Goal: Download file/media

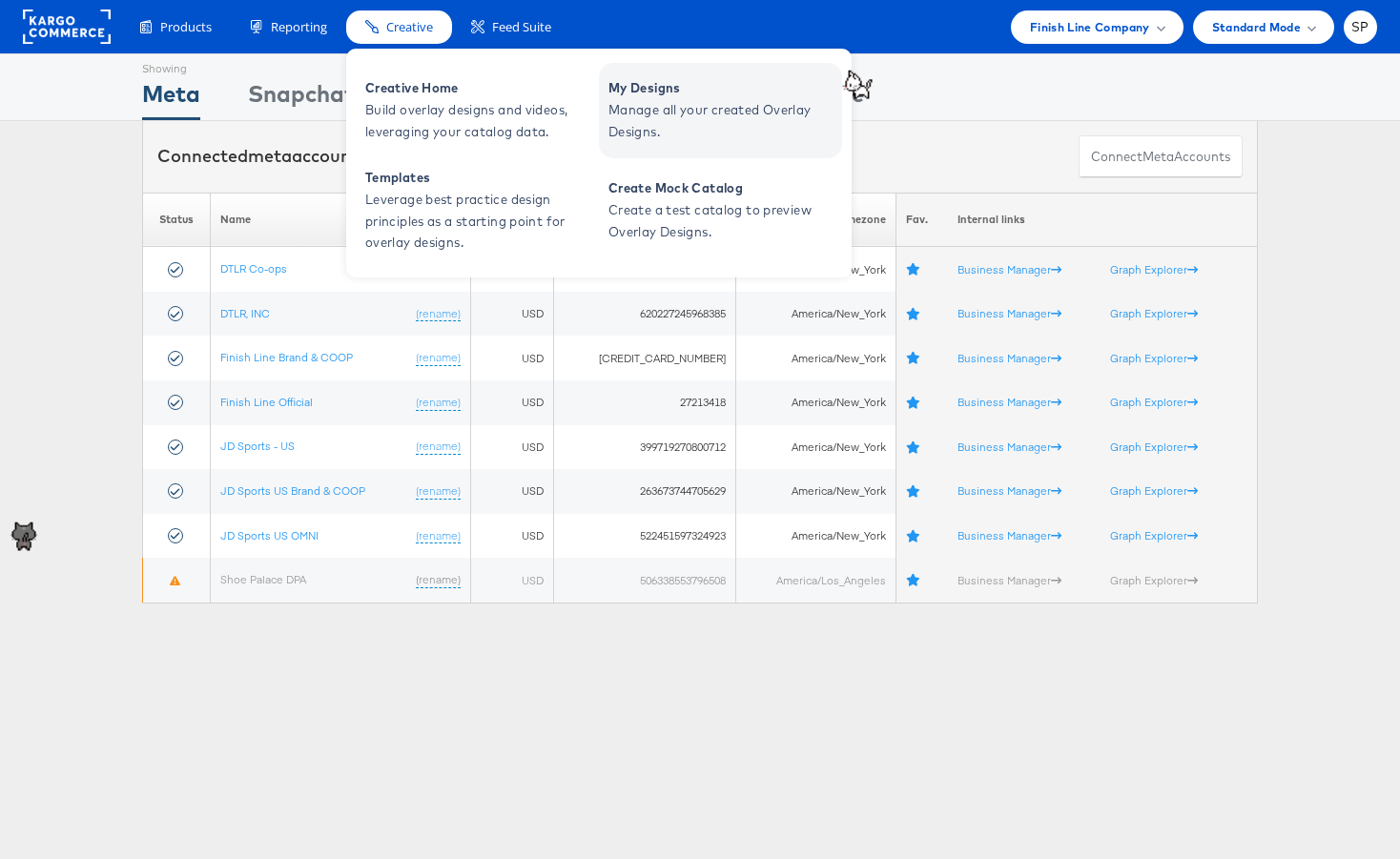
click at [680, 99] on link "My Designs Manage all your created Overlay Designs." at bounding box center [720, 111] width 243 height 96
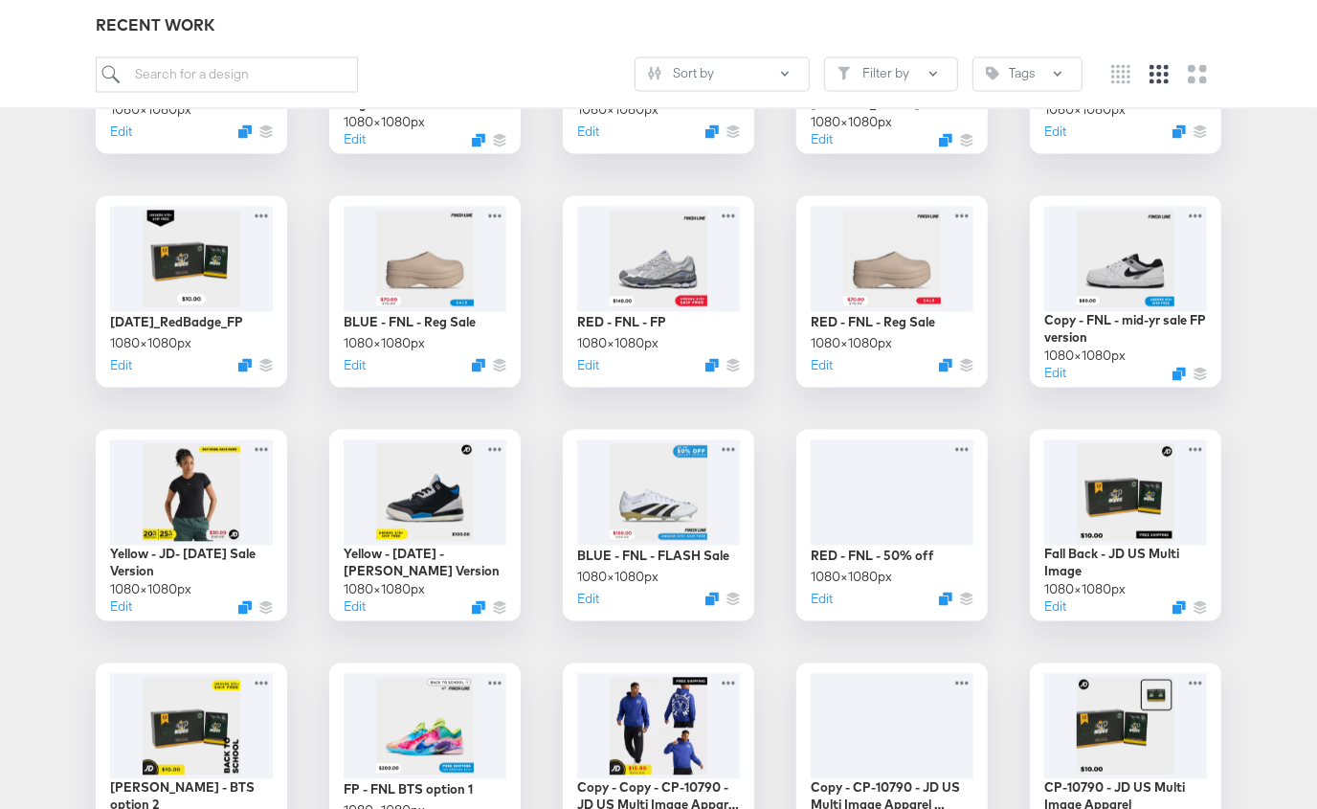
scroll to position [2565, 0]
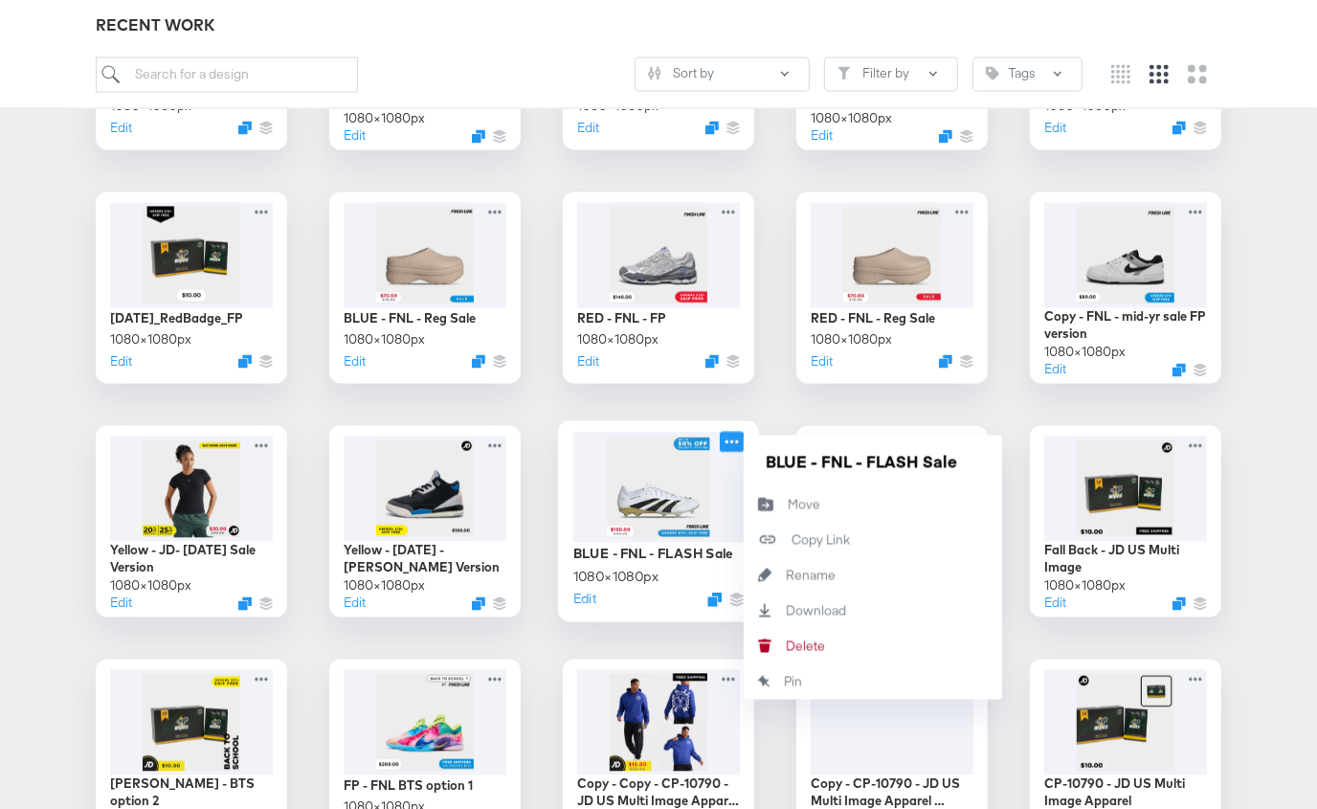
click at [735, 437] on icon at bounding box center [732, 442] width 24 height 20
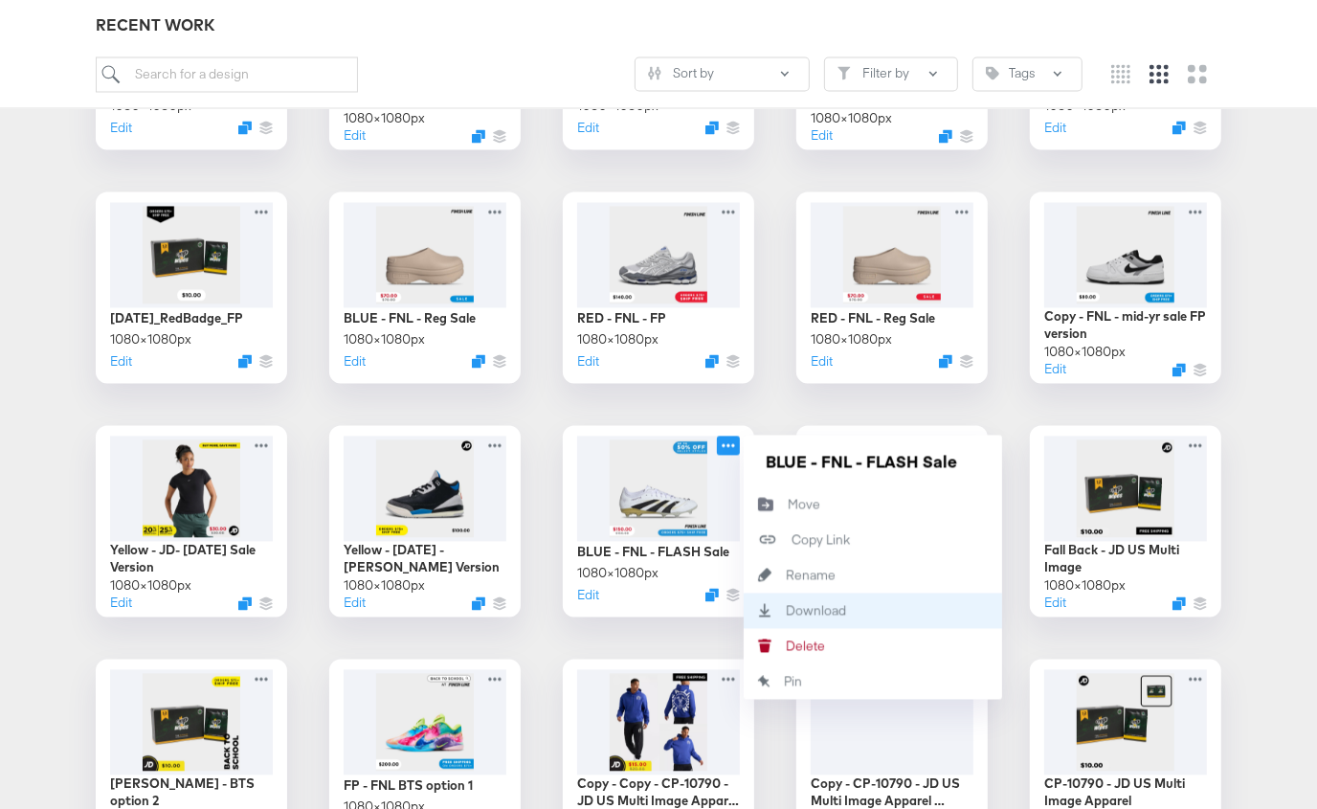
click at [786, 610] on div "Download Download" at bounding box center [786, 610] width 0 height 0
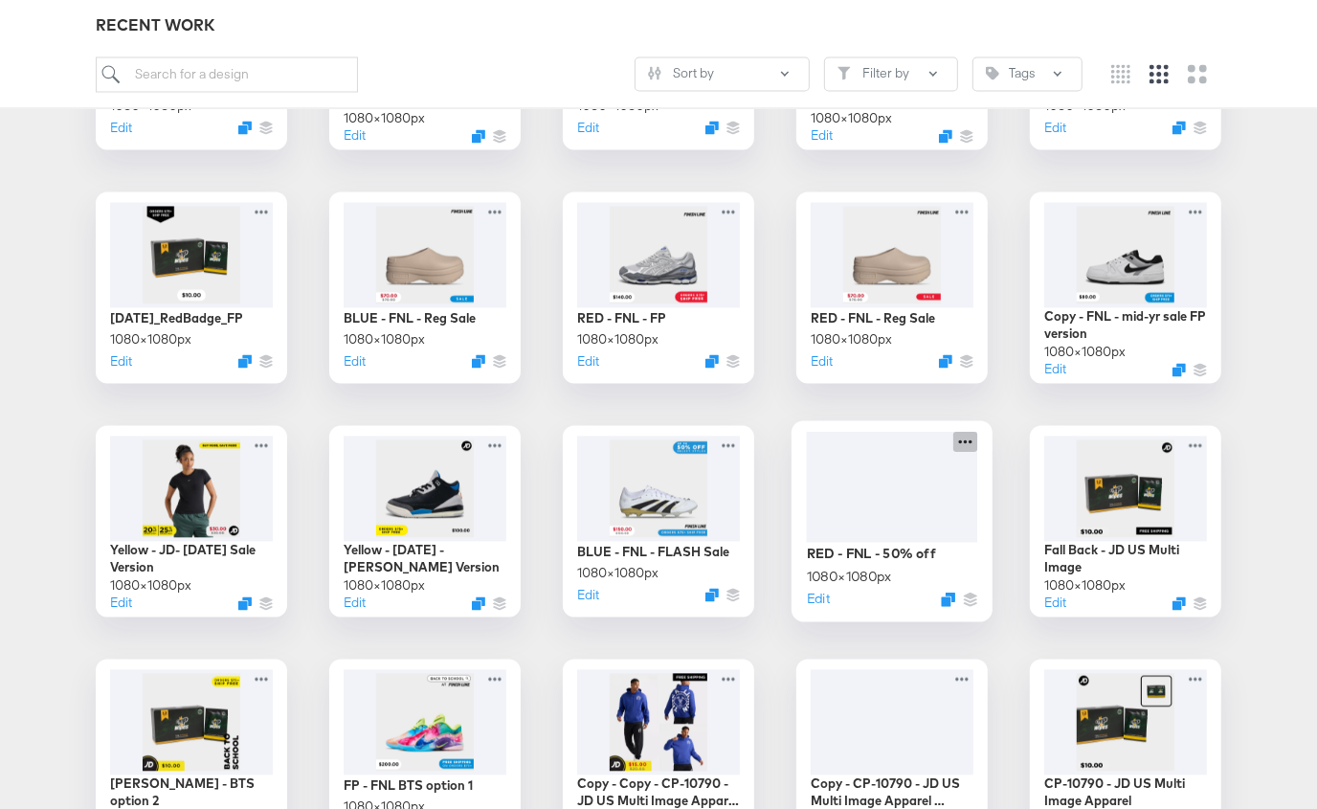
click at [971, 438] on icon at bounding box center [965, 442] width 24 height 20
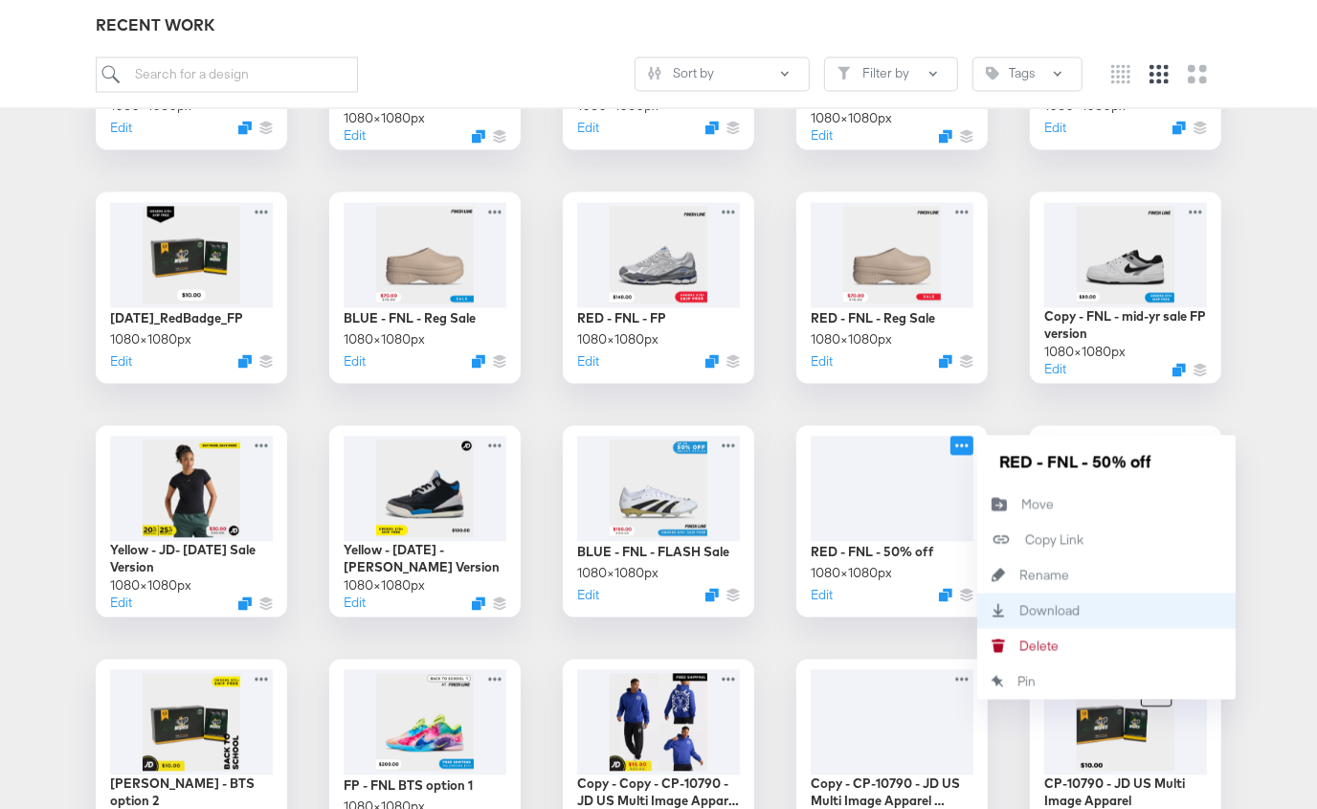
click at [1000, 607] on icon "Download" at bounding box center [998, 610] width 42 height 13
